Goal: Task Accomplishment & Management: Manage account settings

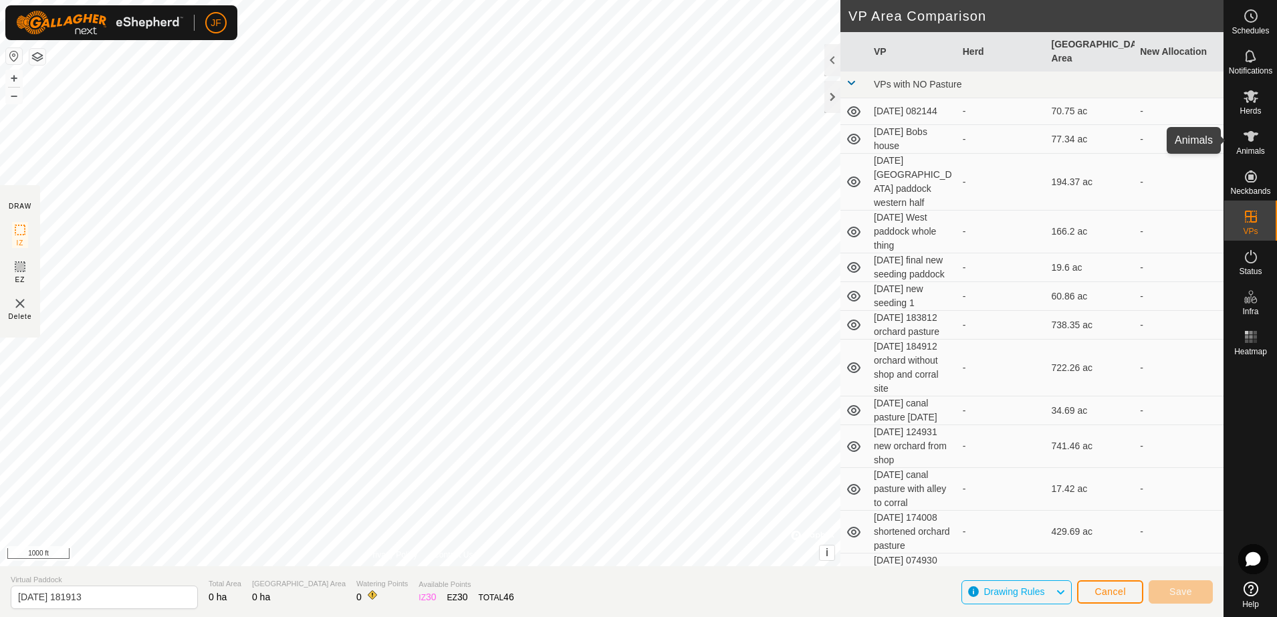
click at [1262, 126] on es-animals-svg-icon at bounding box center [1251, 136] width 24 height 21
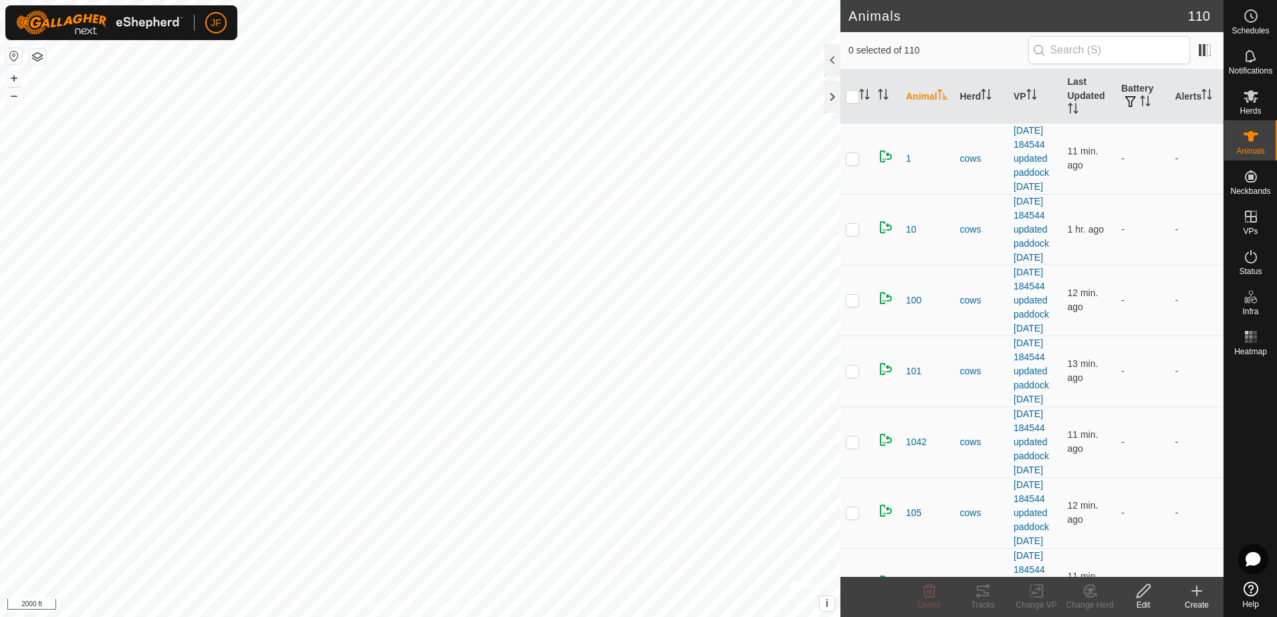
click at [0, 268] on html "JF Schedules Notifications Herds Animals Neckbands VPs Status Infra Heatmap Hel…" at bounding box center [638, 308] width 1277 height 617
click at [0, 226] on html "JF Schedules Notifications Herds Animals Neckbands VPs Status Infra Heatmap Hel…" at bounding box center [638, 308] width 1277 height 617
checkbox input "true"
click at [978, 593] on icon at bounding box center [983, 591] width 16 height 16
click at [989, 592] on icon at bounding box center [983, 591] width 16 height 16
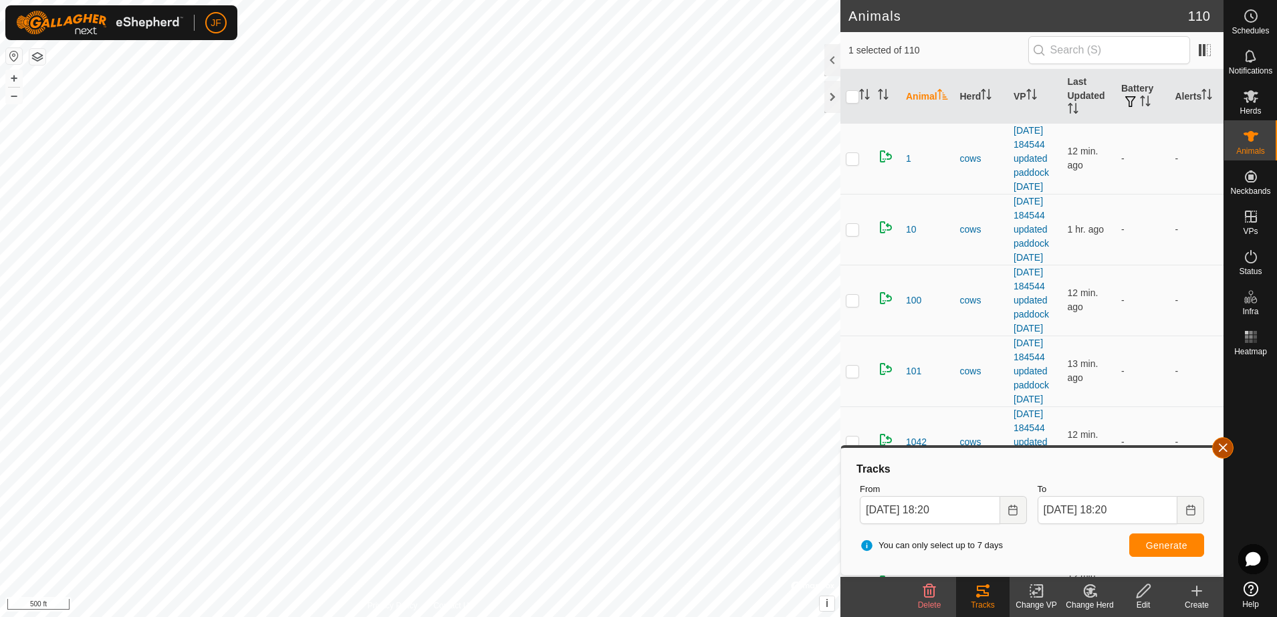
click at [1219, 442] on button "button" at bounding box center [1222, 447] width 21 height 21
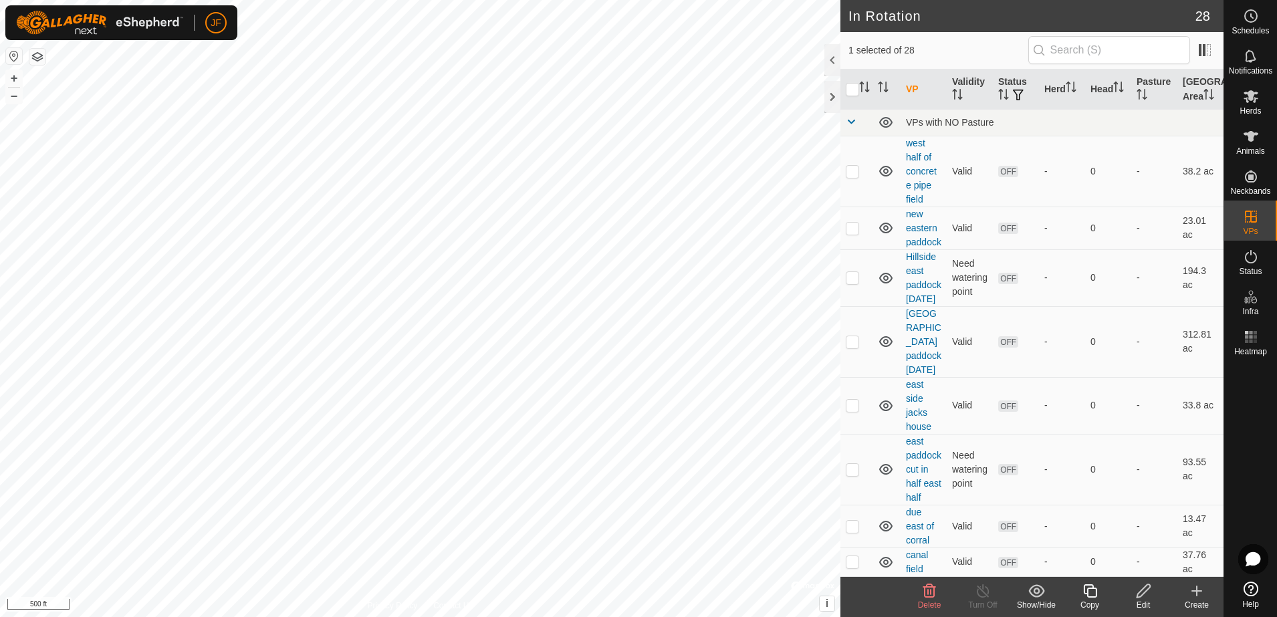
checkbox input "true"
checkbox input "false"
